Goal: Transaction & Acquisition: Download file/media

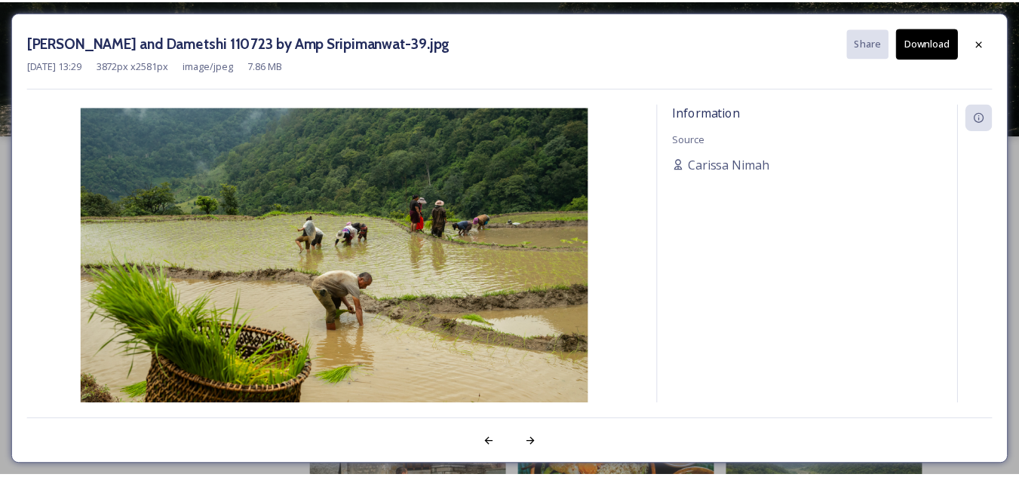
scroll to position [3544, 0]
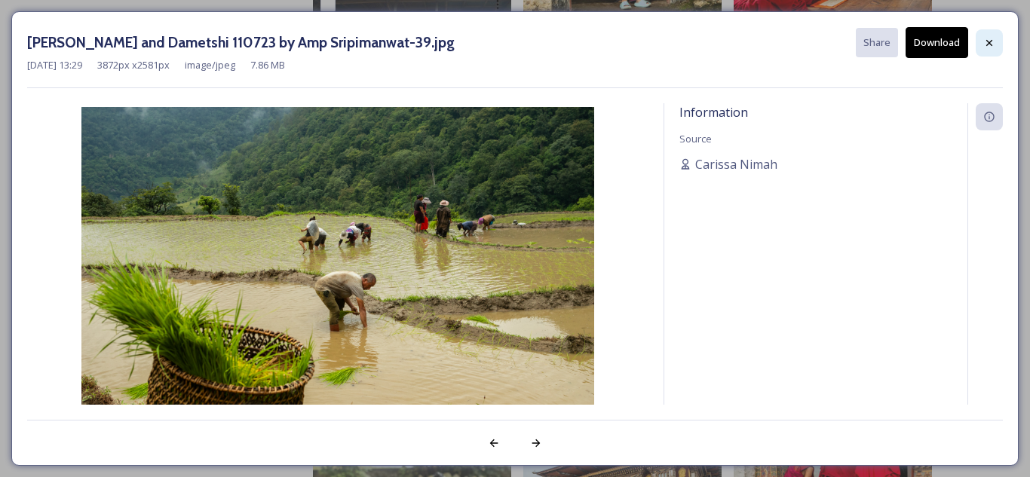
click at [993, 38] on icon at bounding box center [989, 43] width 12 height 12
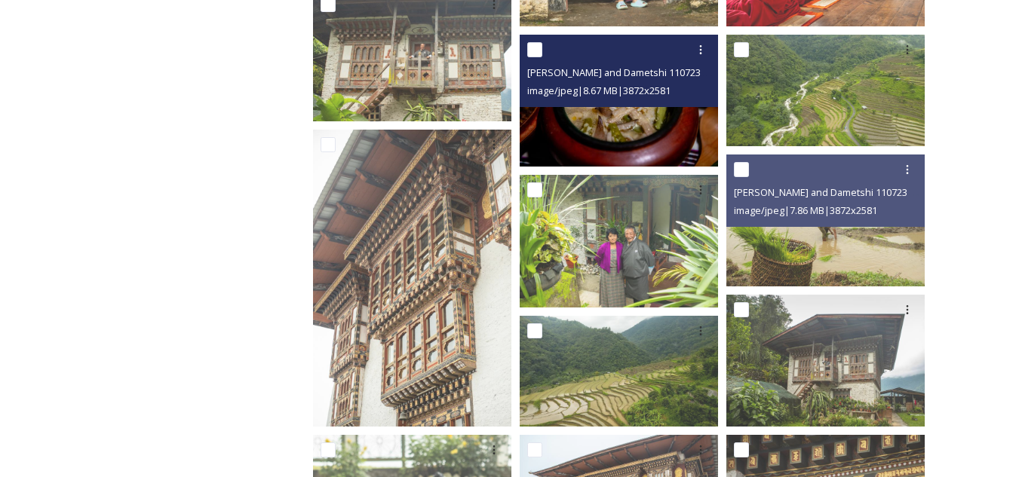
scroll to position [3695, 0]
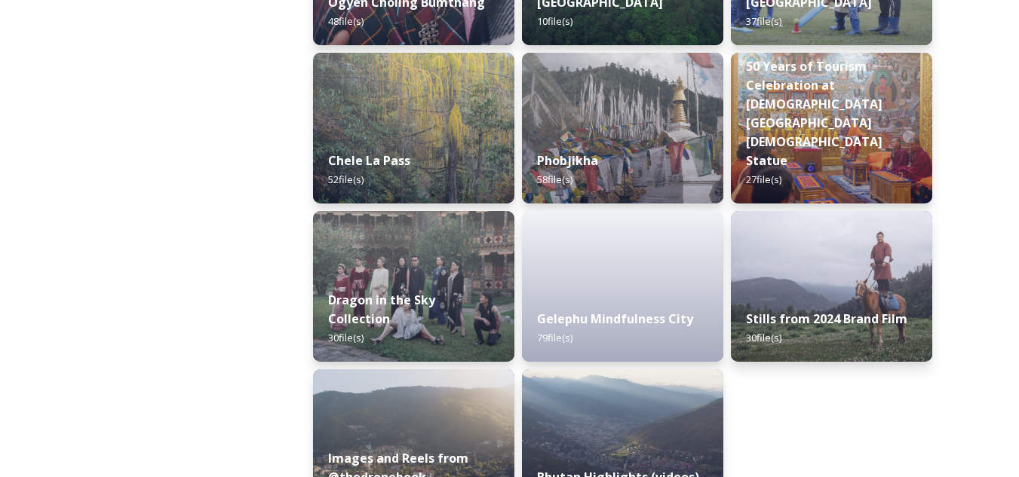
scroll to position [2622, 0]
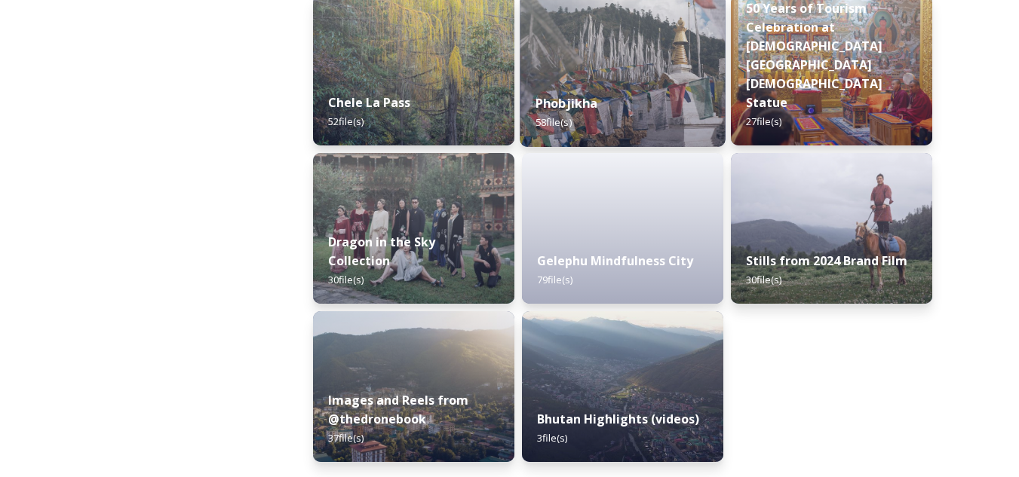
click at [642, 88] on div "Phobjikha 58 file(s)" at bounding box center [622, 112] width 205 height 69
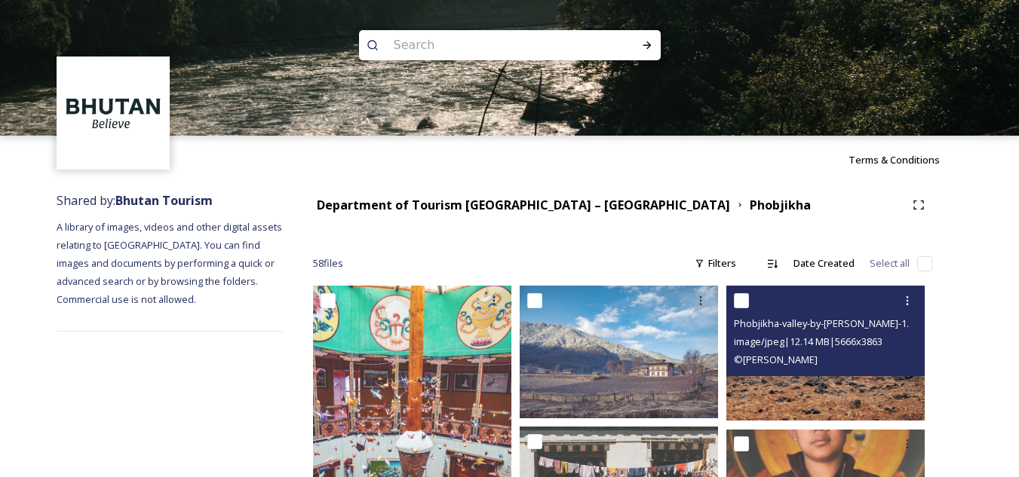
scroll to position [151, 0]
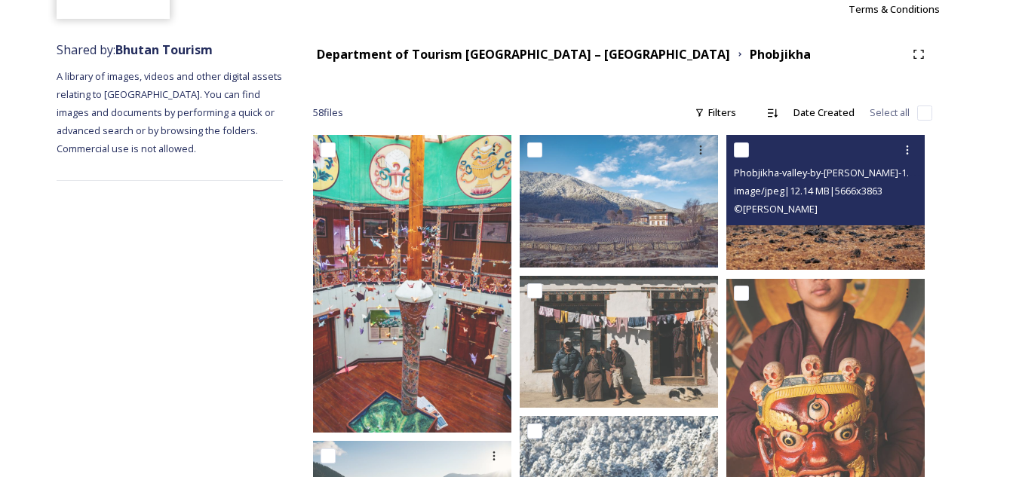
click at [841, 248] on img at bounding box center [825, 202] width 198 height 135
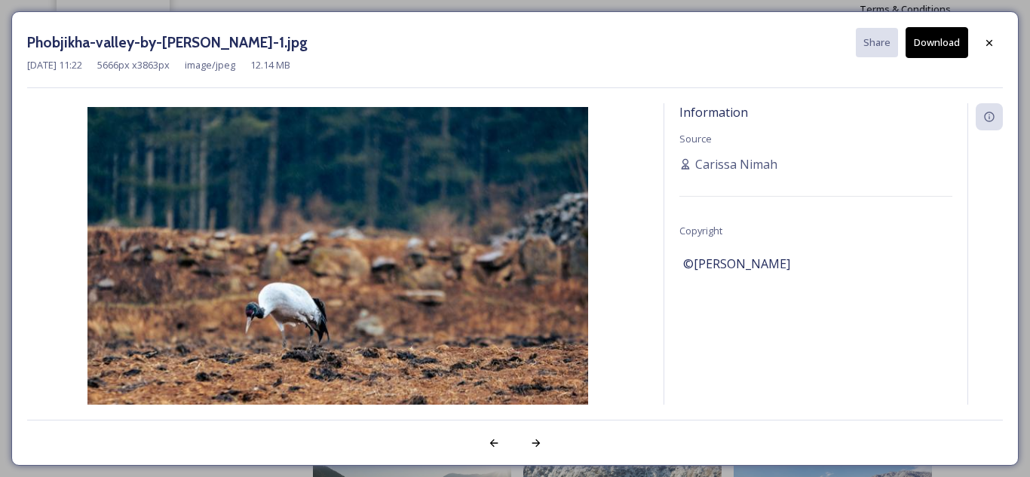
click at [936, 37] on button "Download" at bounding box center [937, 42] width 63 height 31
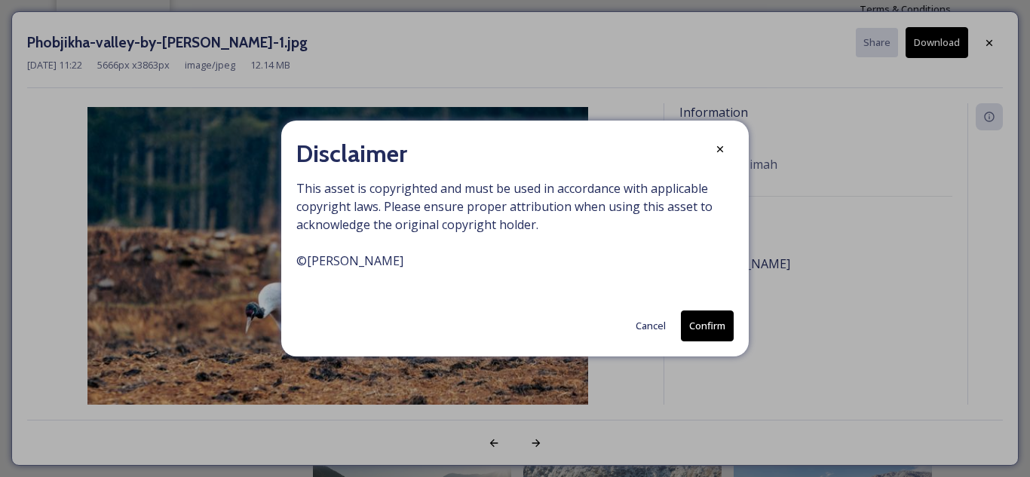
click at [707, 331] on button "Confirm" at bounding box center [707, 326] width 53 height 31
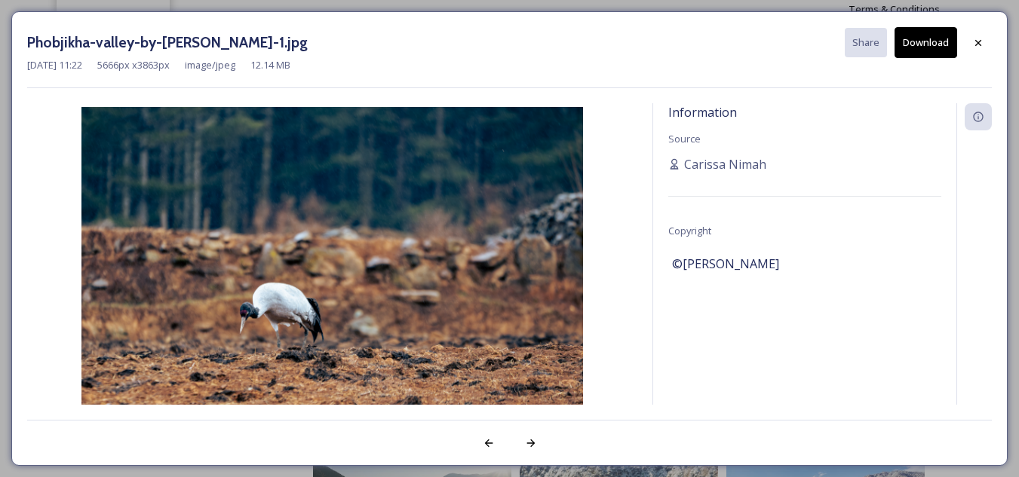
click at [776, 293] on div "Information Source [PERSON_NAME] Copyright ©[PERSON_NAME]" at bounding box center [804, 274] width 303 height 342
click at [979, 44] on icon at bounding box center [978, 42] width 6 height 6
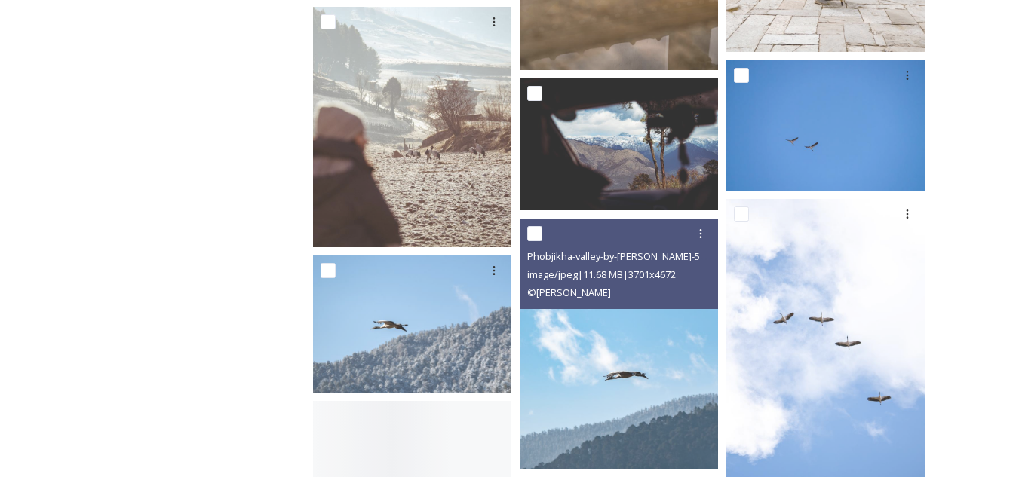
scroll to position [2488, 0]
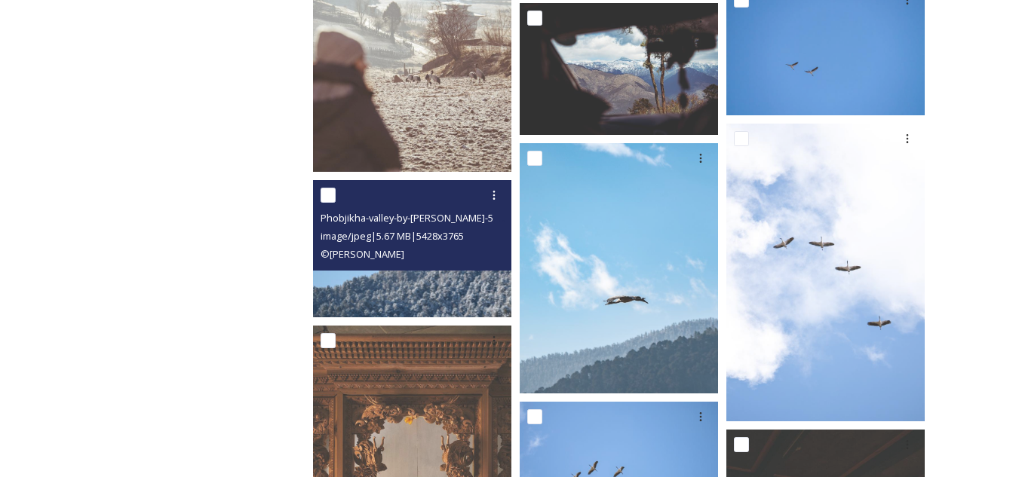
click at [417, 296] on img at bounding box center [412, 249] width 198 height 138
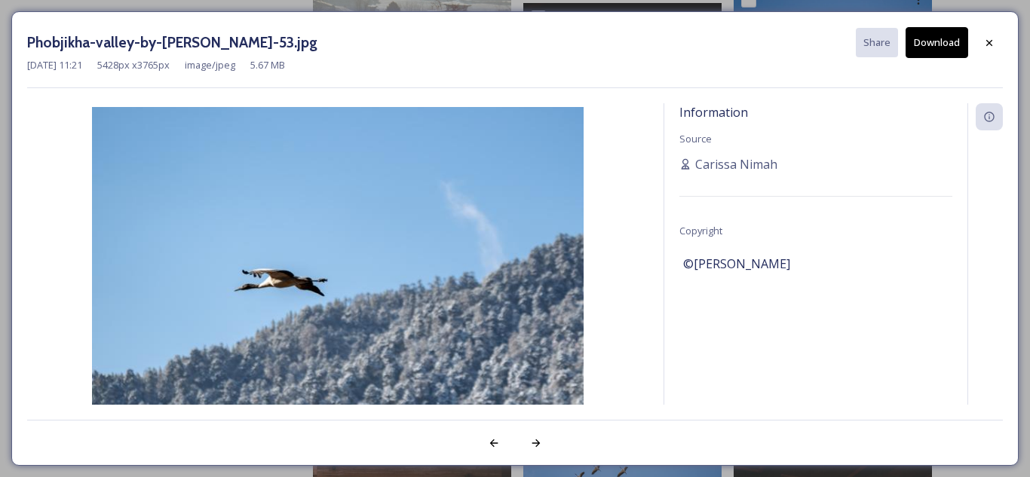
click at [919, 41] on button "Download" at bounding box center [937, 42] width 63 height 31
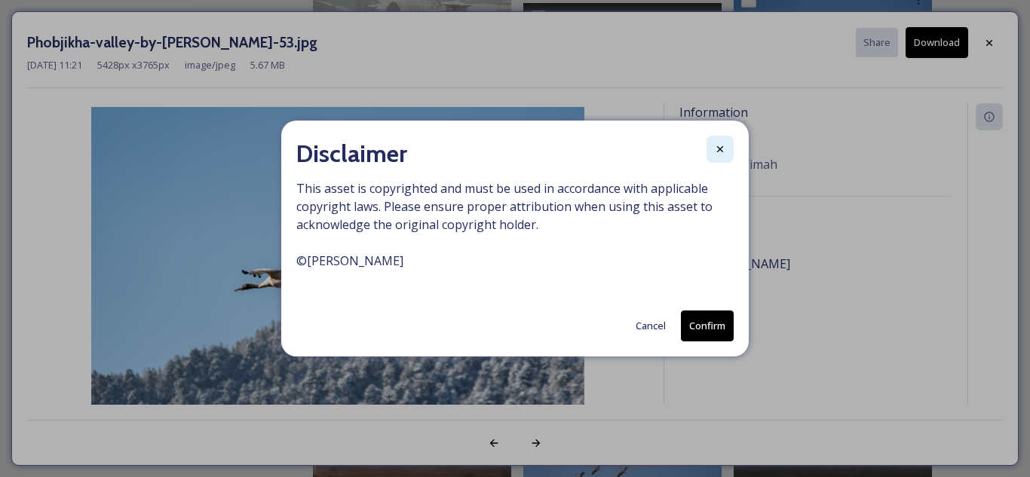
click at [731, 150] on div at bounding box center [720, 149] width 27 height 27
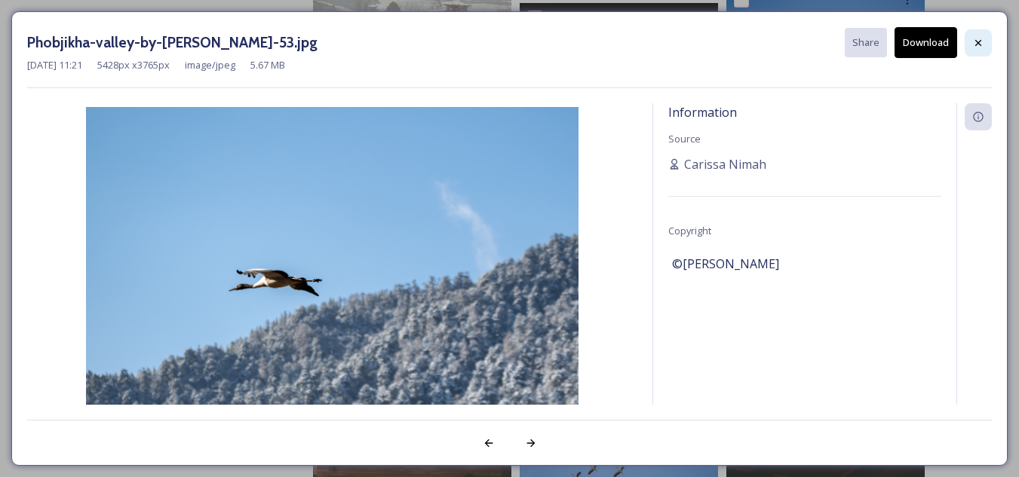
click at [975, 42] on icon at bounding box center [978, 43] width 12 height 12
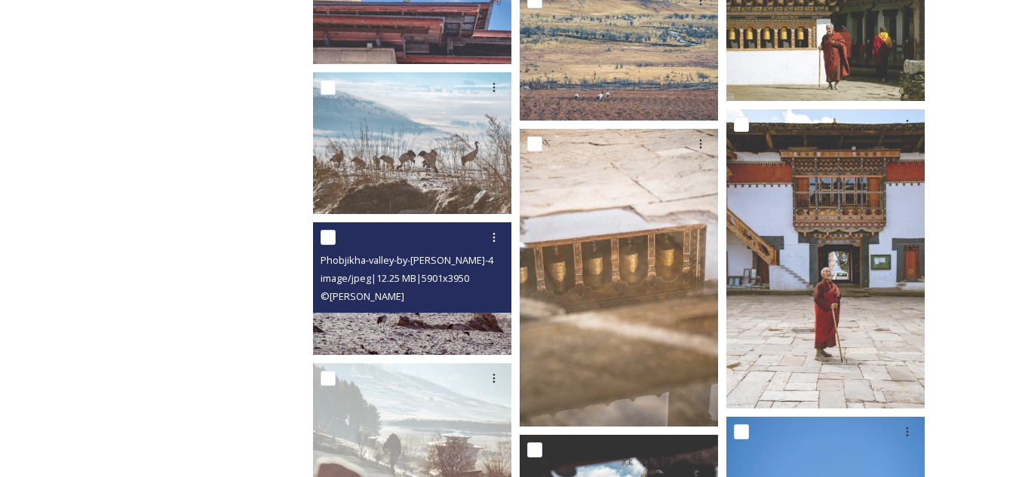
scroll to position [1830, 0]
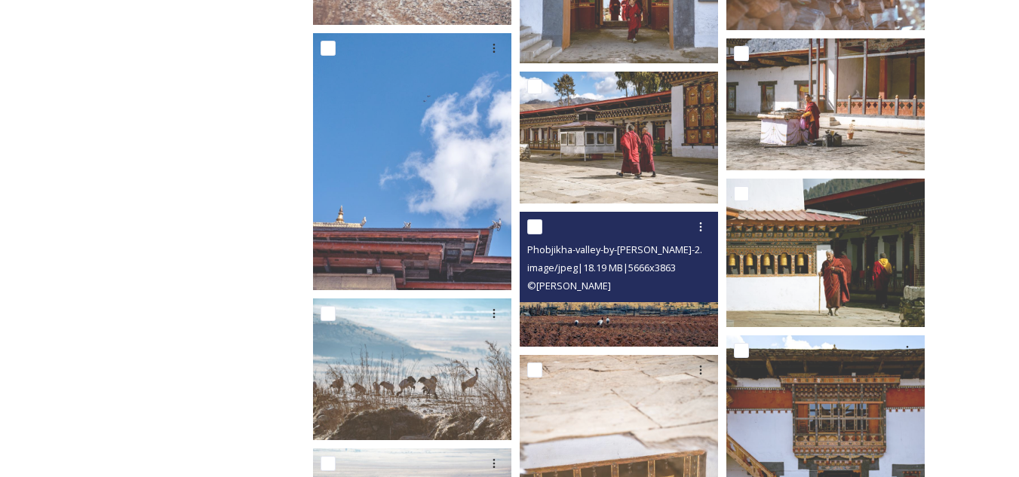
click at [595, 319] on img at bounding box center [619, 279] width 198 height 135
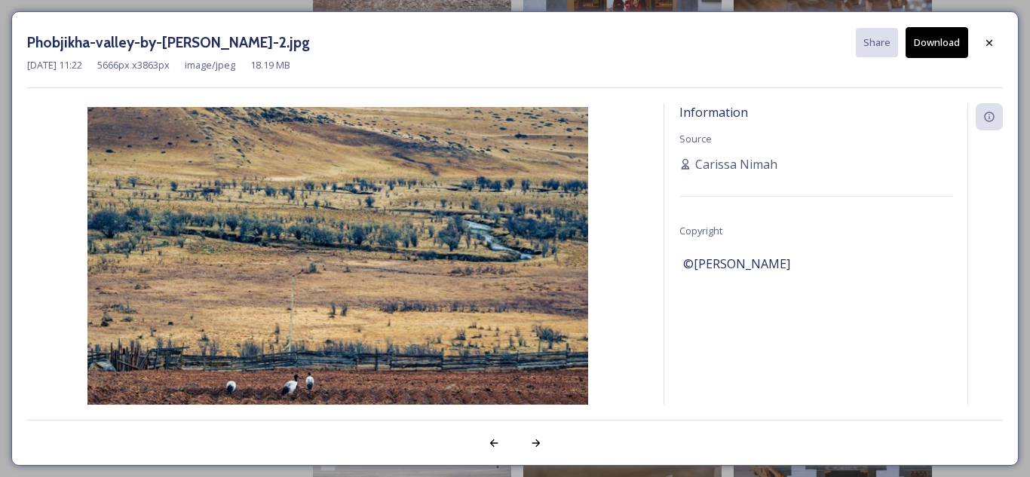
click at [939, 34] on button "Download" at bounding box center [937, 42] width 63 height 31
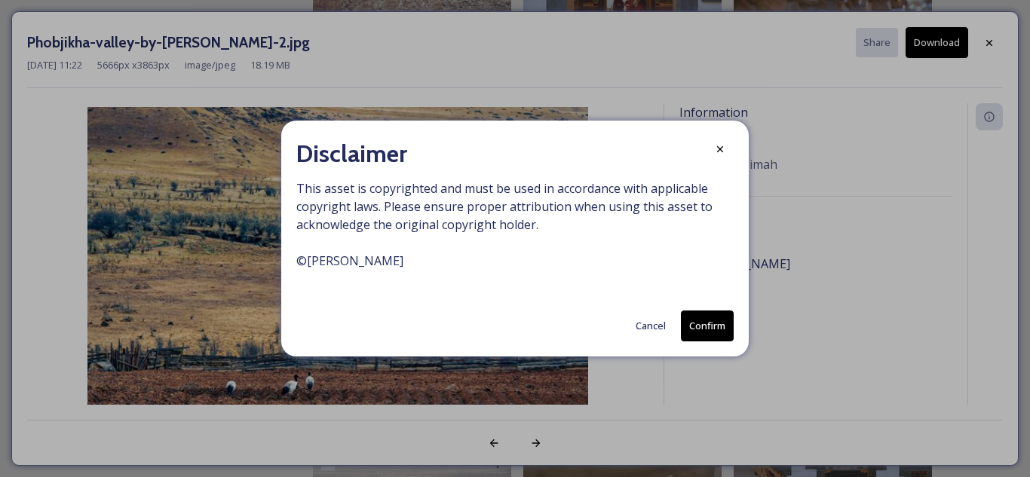
click at [697, 317] on button "Confirm" at bounding box center [707, 326] width 53 height 31
